Goal: Task Accomplishment & Management: Complete application form

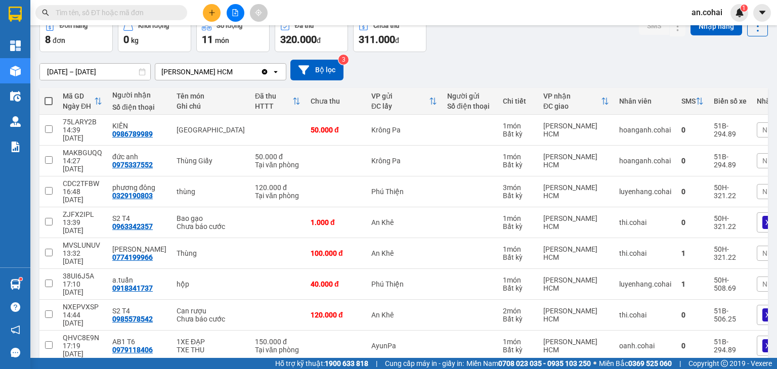
scroll to position [57, 0]
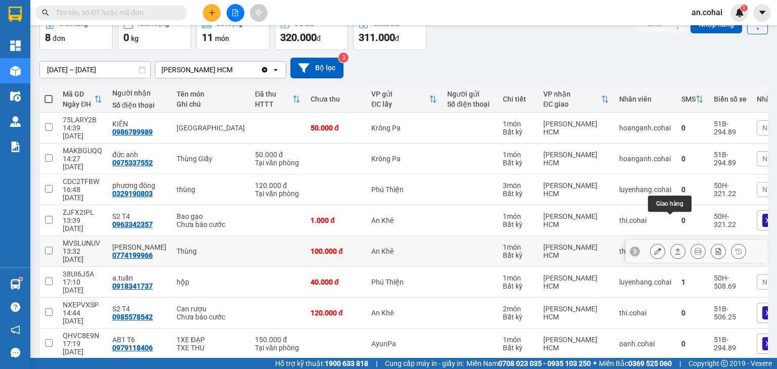
click at [671, 243] on button at bounding box center [678, 252] width 14 height 18
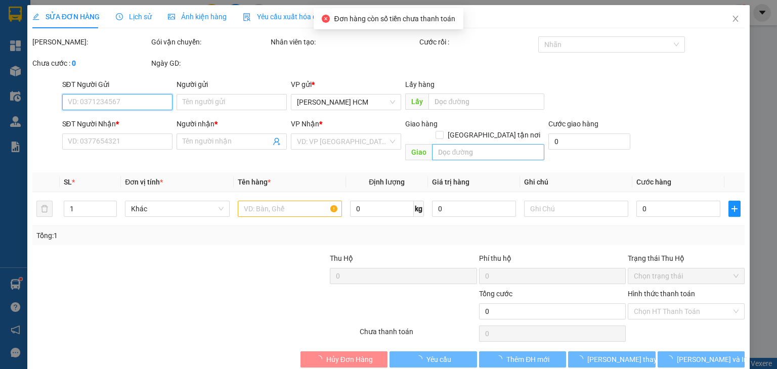
type input "0774199966"
type input "[PERSON_NAME]"
type input "100.000"
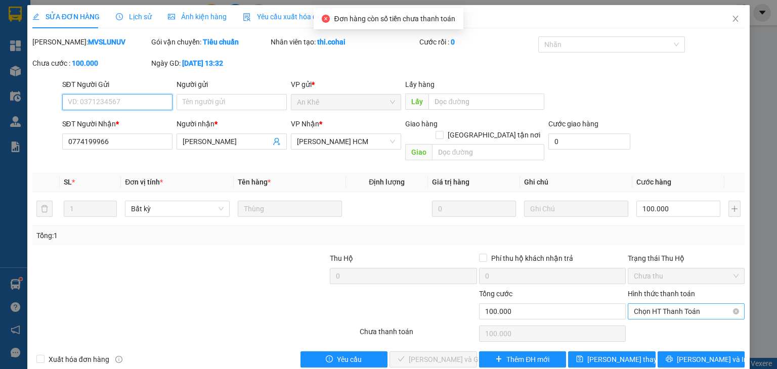
click at [657, 304] on span "Chọn HT Thanh Toán" at bounding box center [686, 311] width 105 height 15
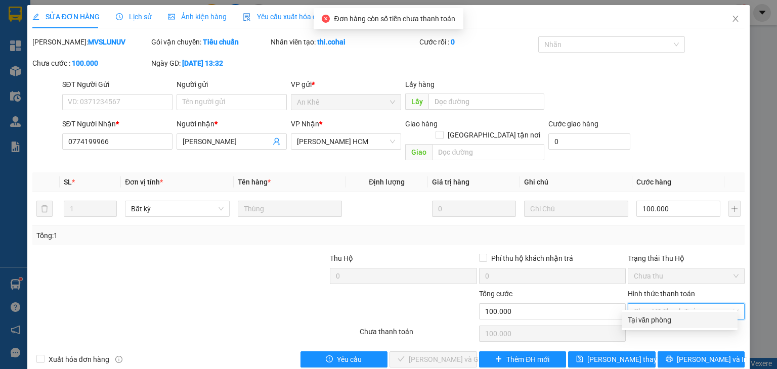
drag, startPoint x: 660, startPoint y: 323, endPoint x: 583, endPoint y: 323, distance: 77.4
click at [659, 323] on div "Tại văn phòng" at bounding box center [680, 320] width 104 height 11
type input "0"
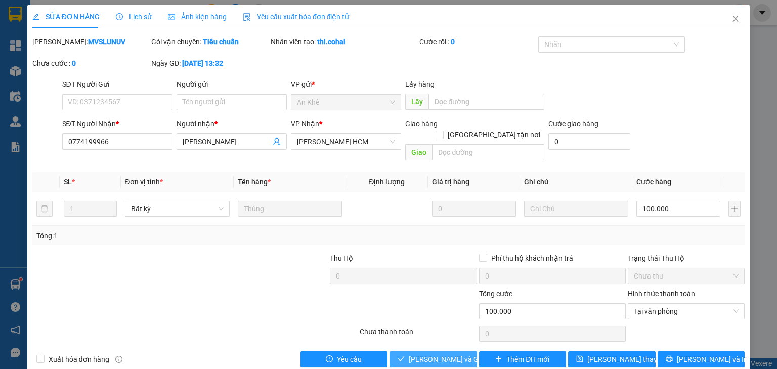
click at [451, 354] on span "[PERSON_NAME] và Giao hàng" at bounding box center [457, 359] width 97 height 11
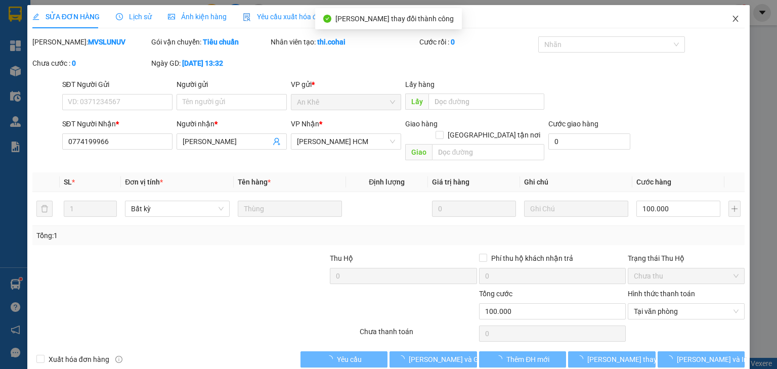
click at [726, 28] on span "Close" at bounding box center [735, 19] width 28 height 28
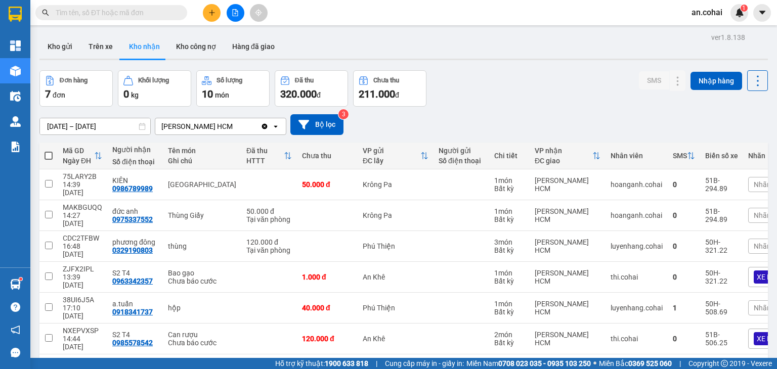
click at [210, 11] on icon "plus" at bounding box center [211, 12] width 7 height 7
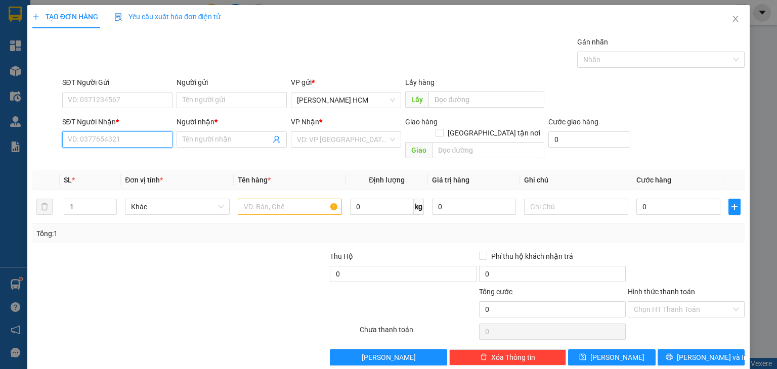
click at [150, 140] on input "SĐT Người Nhận *" at bounding box center [117, 140] width 110 height 16
click at [269, 199] on input "text" at bounding box center [290, 207] width 104 height 16
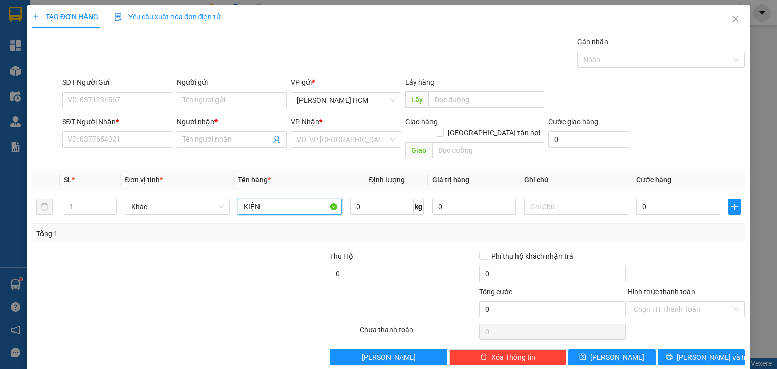
type input "KIỆN"
click at [108, 130] on div "SĐT Người Nhận *" at bounding box center [117, 123] width 110 height 15
click at [109, 136] on input "SĐT Người Nhận *" at bounding box center [117, 140] width 110 height 16
type input "0329111227"
click at [127, 139] on input "0329111227" at bounding box center [117, 140] width 110 height 16
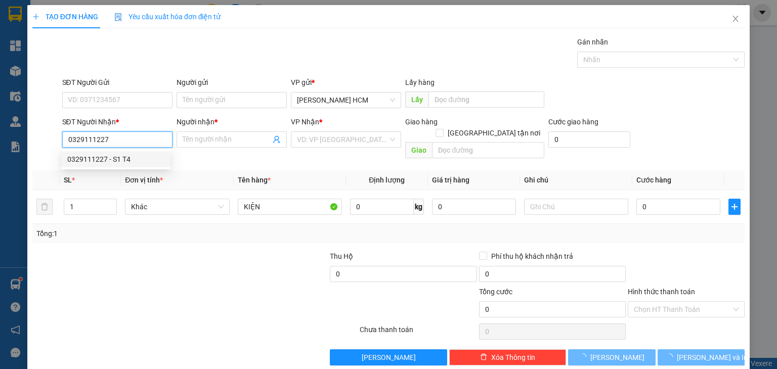
click at [150, 160] on div "0329111227 - S1 T4" at bounding box center [115, 159] width 97 height 11
type input "S1 T4"
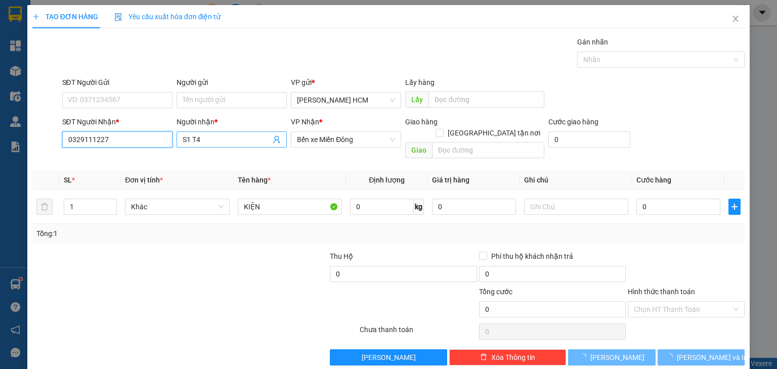
type input "0329111227"
drag, startPoint x: 232, startPoint y: 141, endPoint x: 165, endPoint y: 153, distance: 67.9
click at [165, 153] on div "Transit Pickup Surcharge Ids Transit Deliver Surcharge Ids Transit Deliver Surc…" at bounding box center [388, 200] width 712 height 329
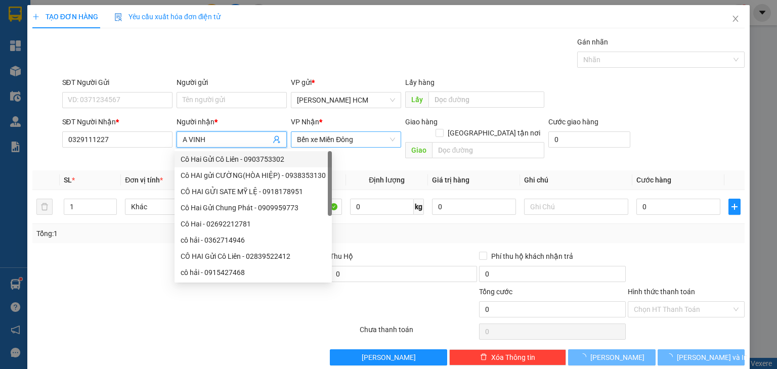
click at [316, 137] on span "Bến xe Miền Đông" at bounding box center [346, 139] width 98 height 15
type input "A VINH"
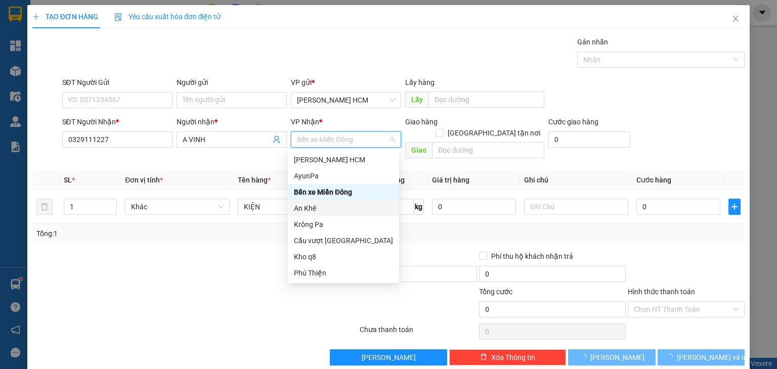
click at [314, 212] on div "An Khê" at bounding box center [343, 208] width 99 height 11
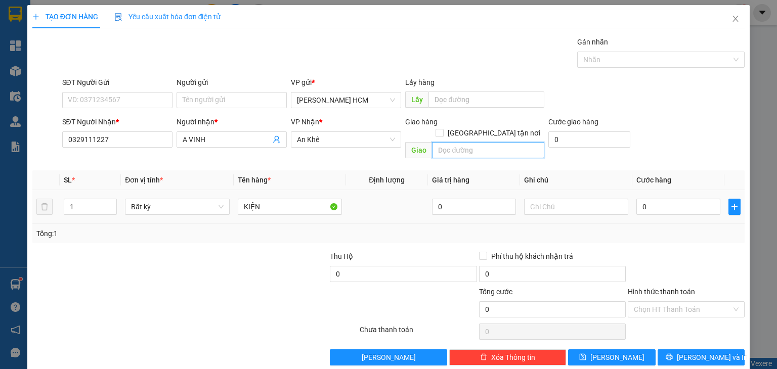
click at [470, 142] on input "text" at bounding box center [488, 150] width 112 height 16
type input "KONG [PERSON_NAME]"
click at [661, 199] on input "0" at bounding box center [678, 207] width 84 height 16
type input "005"
type input "5"
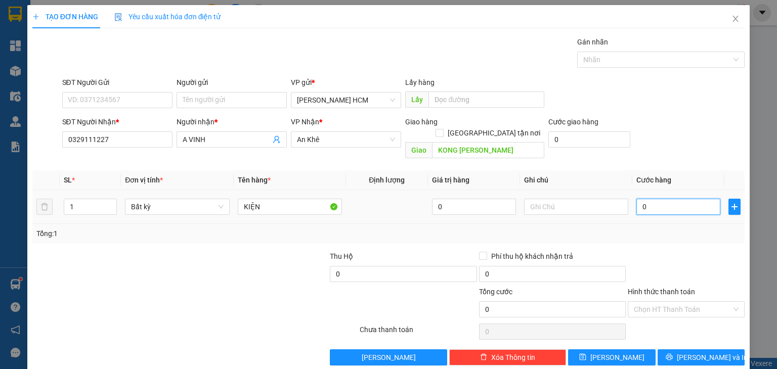
type input "5"
type input "0.050"
type input "50"
type input "50.000"
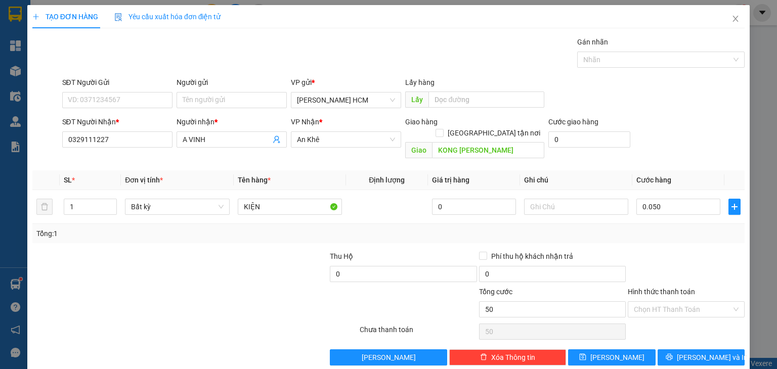
type input "50.000"
click at [696, 260] on div at bounding box center [686, 268] width 119 height 35
click at [672, 354] on icon "printer" at bounding box center [669, 357] width 7 height 7
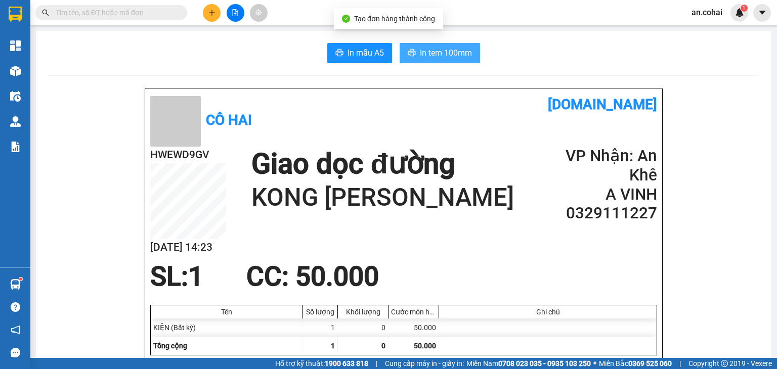
click at [457, 53] on span "In tem 100mm" at bounding box center [446, 53] width 52 height 13
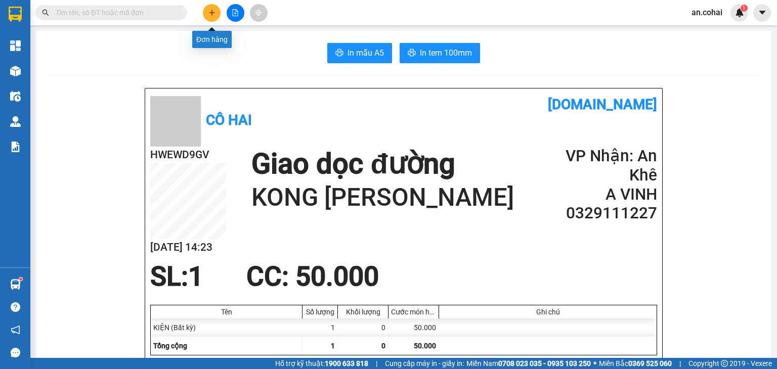
click at [210, 15] on icon "plus" at bounding box center [211, 12] width 7 height 7
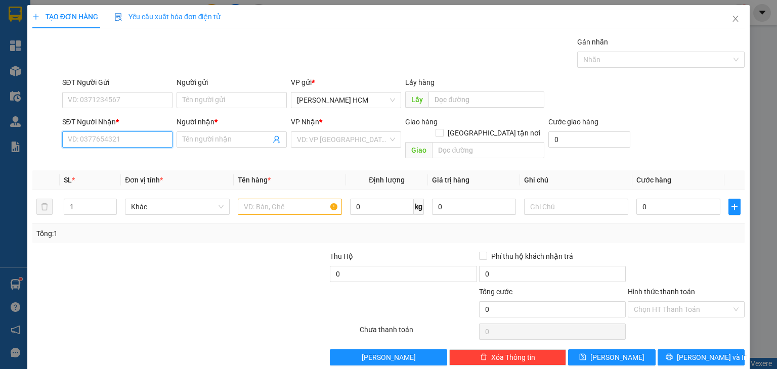
click at [148, 138] on input "SĐT Người Nhận *" at bounding box center [117, 140] width 110 height 16
type input "0909381800"
click at [145, 155] on div "0909381800 - [GEOGRAPHIC_DATA]" at bounding box center [124, 159] width 114 height 11
type input "[PERSON_NAME]"
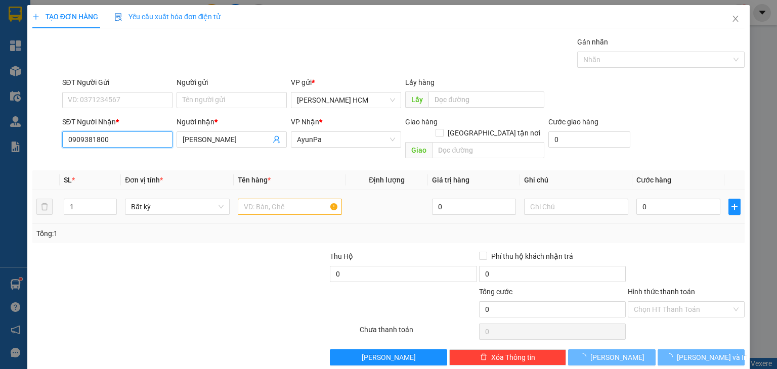
type input "0909381800"
click at [251, 199] on input "text" at bounding box center [290, 207] width 104 height 16
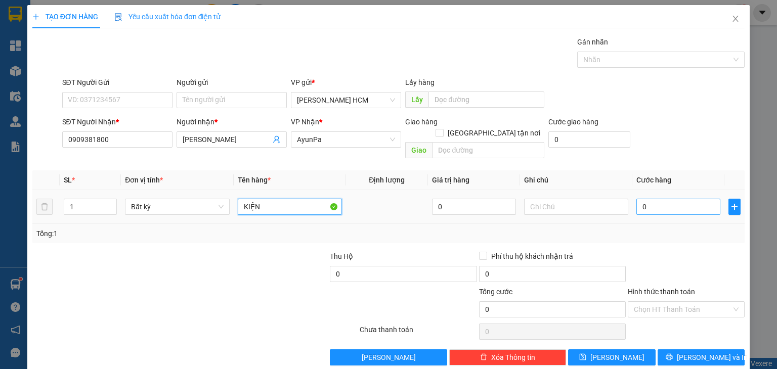
type input "KIỆN"
click at [644, 199] on input "0" at bounding box center [678, 207] width 84 height 16
type input "006"
type input "6"
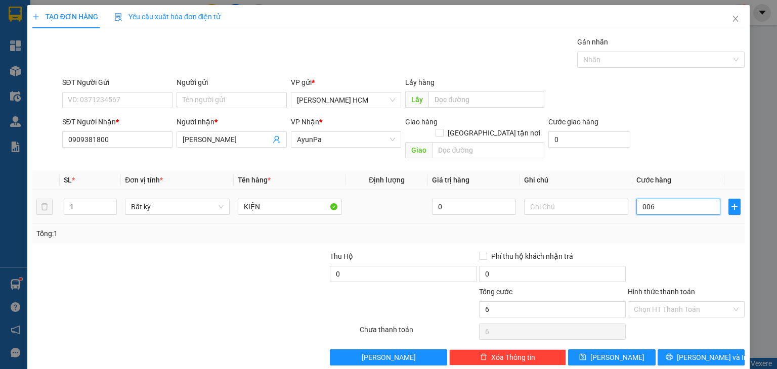
type input "0.060"
type input "60"
type input "60.000"
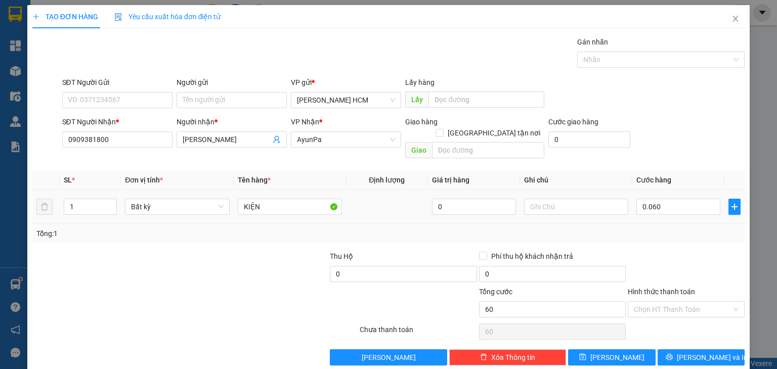
type input "60.000"
click at [683, 235] on div "Transit Pickup Surcharge Ids Transit Deliver Surcharge Ids Transit Deliver Surc…" at bounding box center [388, 200] width 712 height 329
click at [688, 350] on button "[PERSON_NAME] và In" at bounding box center [702, 358] width 88 height 16
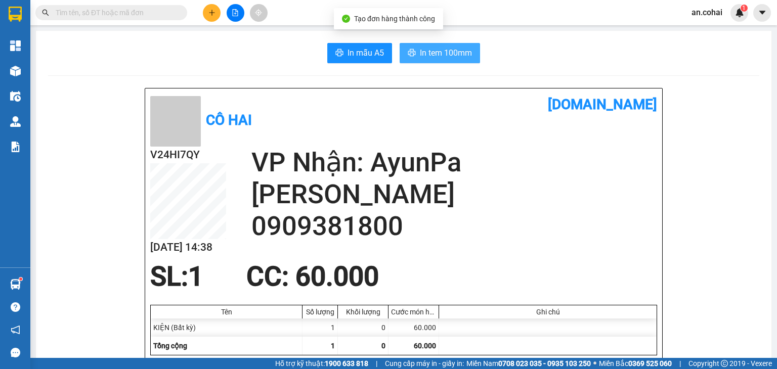
click at [407, 47] on button "In tem 100mm" at bounding box center [440, 53] width 80 height 20
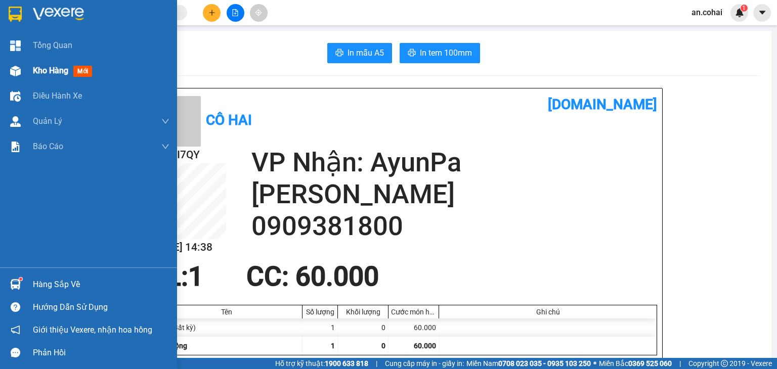
click at [14, 74] on img at bounding box center [15, 71] width 11 height 11
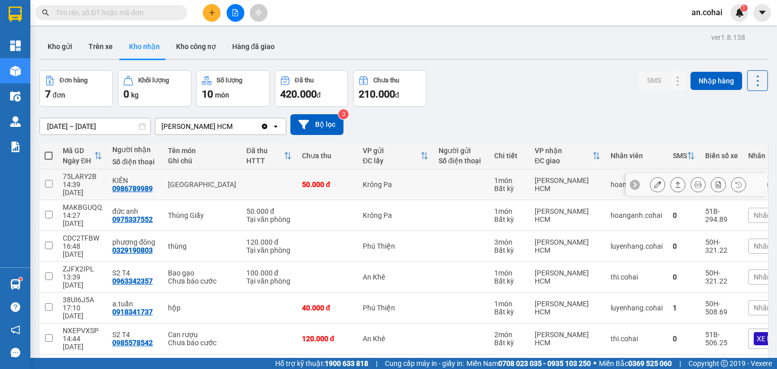
click at [674, 182] on icon at bounding box center [677, 184] width 7 height 7
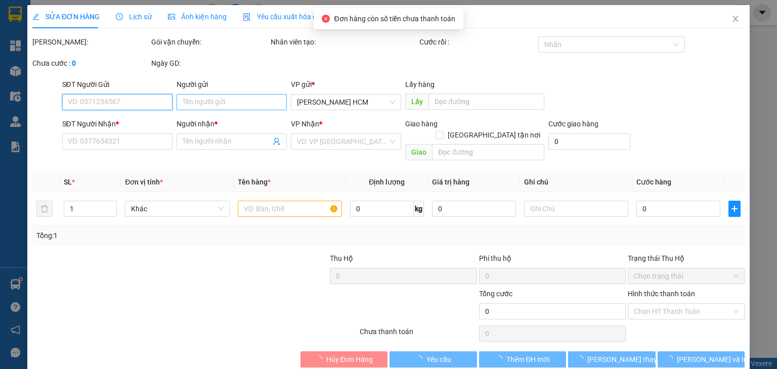
type input "0986789989"
type input "KIÊN"
type input "50.000"
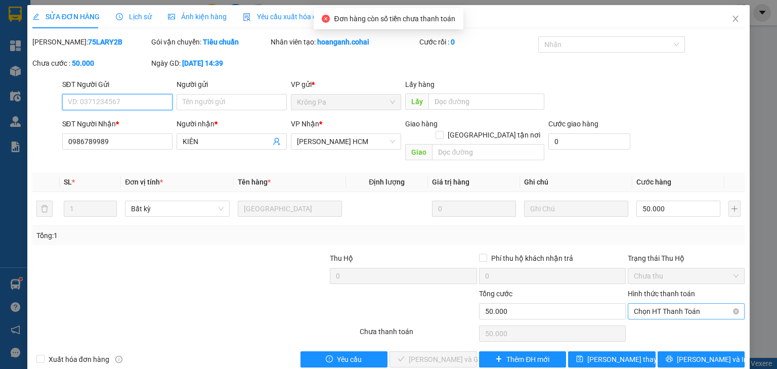
click at [637, 304] on span "Chọn HT Thanh Toán" at bounding box center [686, 311] width 105 height 15
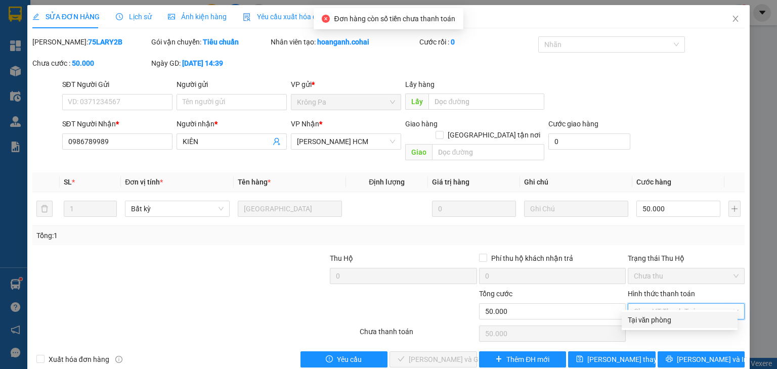
drag, startPoint x: 644, startPoint y: 322, endPoint x: 522, endPoint y: 313, distance: 122.3
click at [643, 322] on div "Tại văn phòng" at bounding box center [680, 320] width 104 height 11
type input "0"
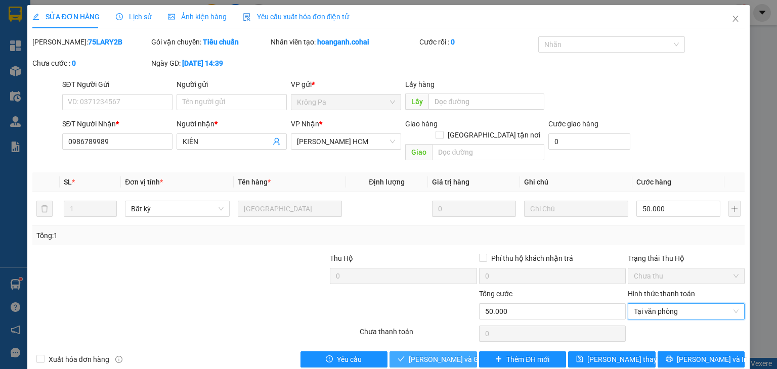
click at [456, 354] on span "[PERSON_NAME] và Giao hàng" at bounding box center [457, 359] width 97 height 11
